Goal: Navigation & Orientation: Find specific page/section

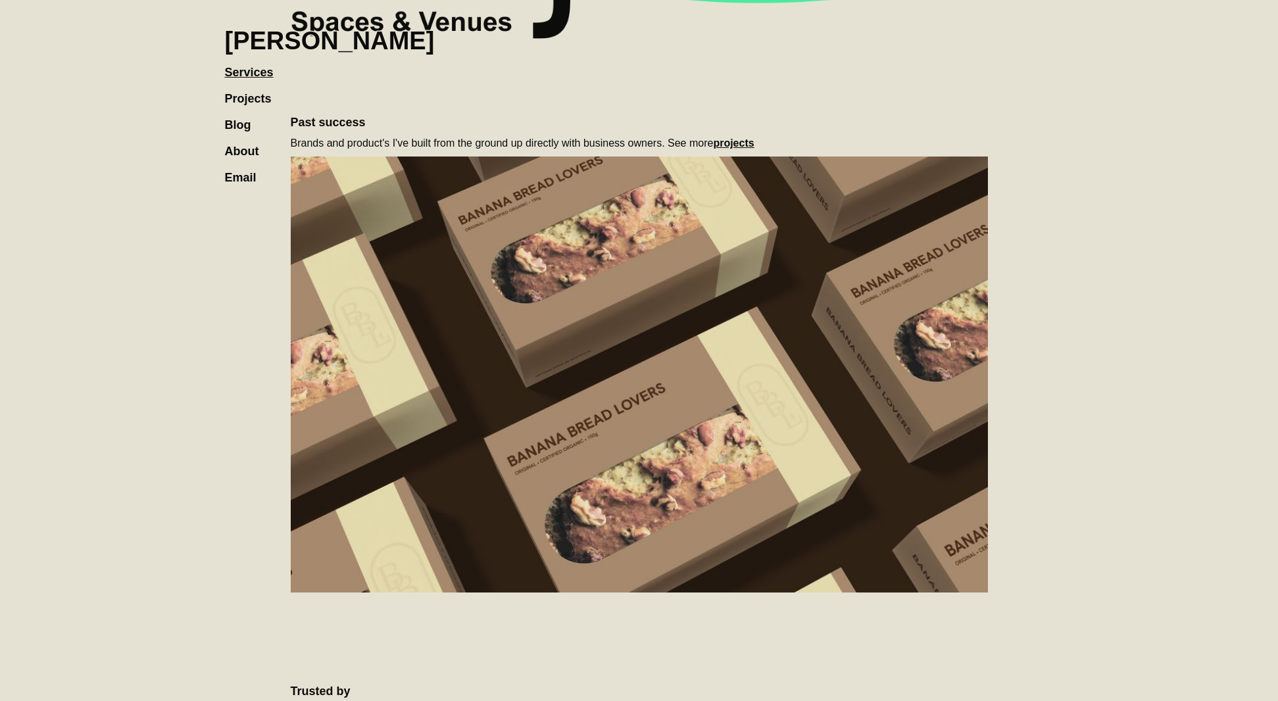
scroll to position [1478, 0]
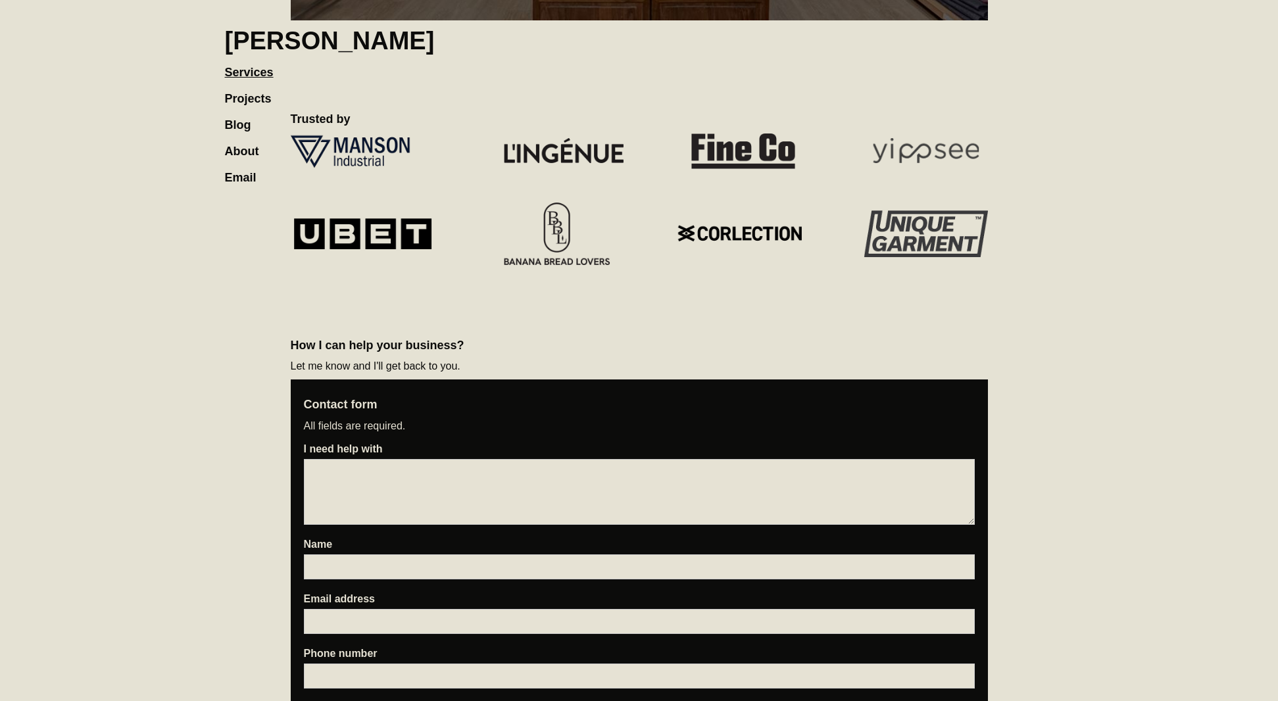
click at [266, 103] on link "Projects" at bounding box center [255, 92] width 60 height 26
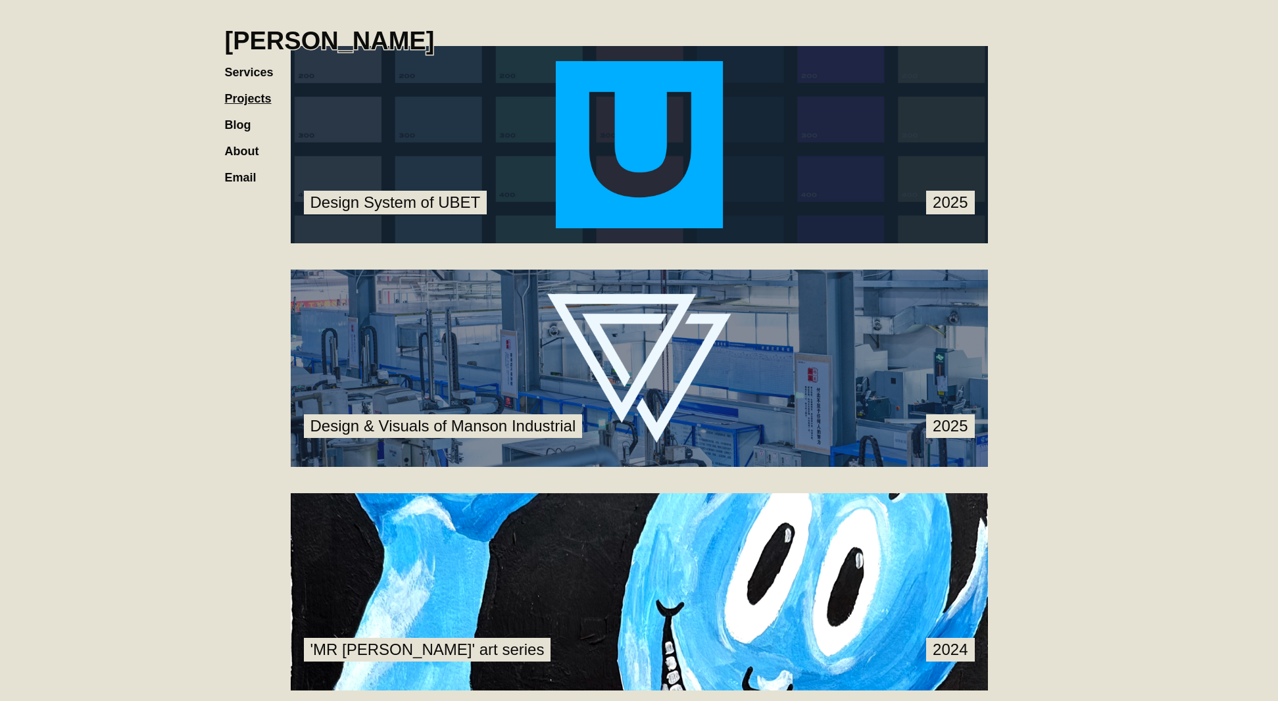
scroll to position [171, 0]
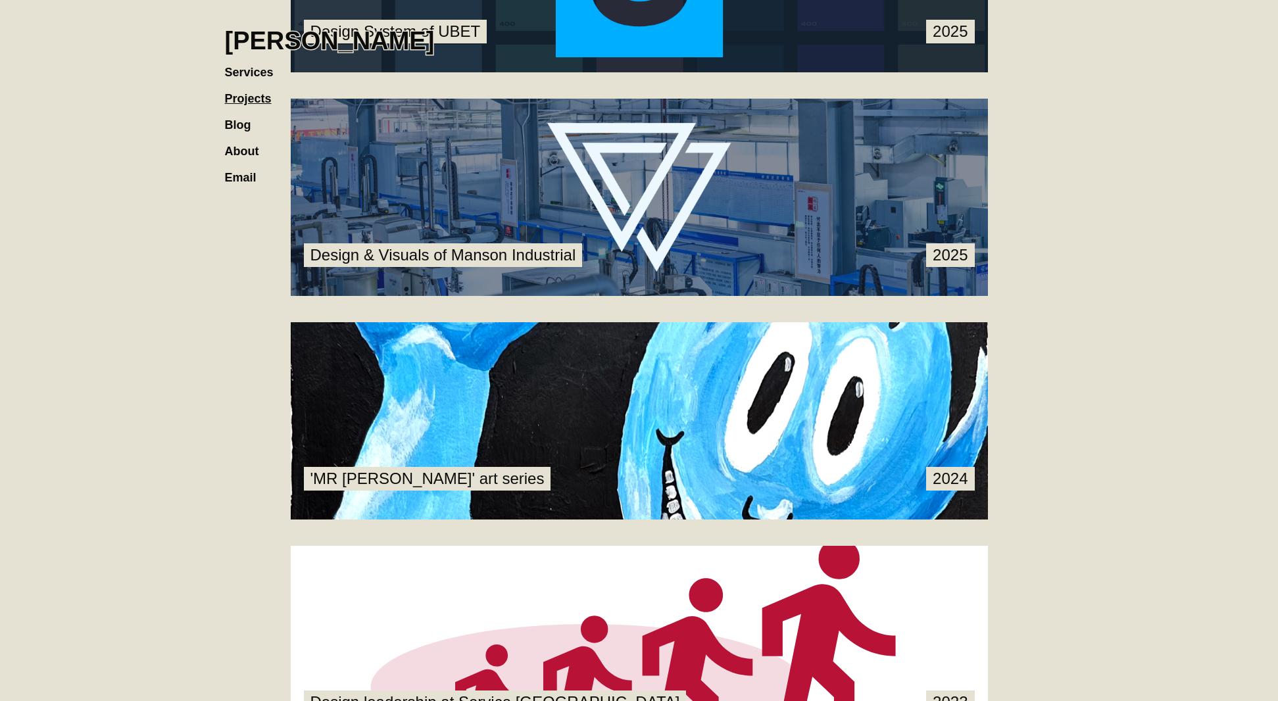
click at [252, 37] on h1 "[PERSON_NAME]" at bounding box center [330, 40] width 210 height 29
